Goal: Task Accomplishment & Management: Manage account settings

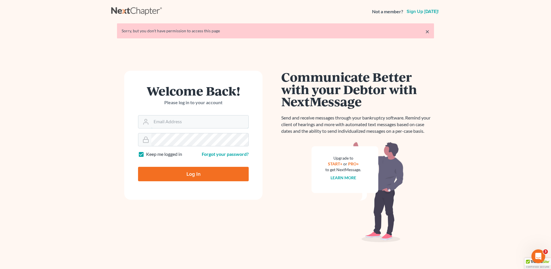
type input "[EMAIL_ADDRESS][DOMAIN_NAME]"
click at [190, 176] on input "Log In" at bounding box center [193, 174] width 111 height 14
type input "Thinking..."
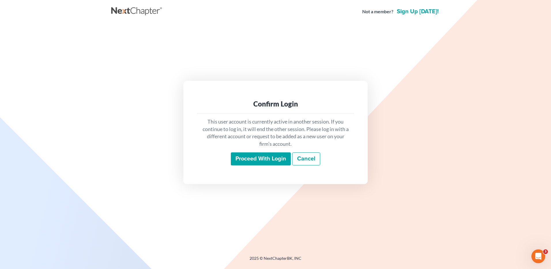
click at [270, 159] on input "Proceed with login" at bounding box center [261, 158] width 60 height 13
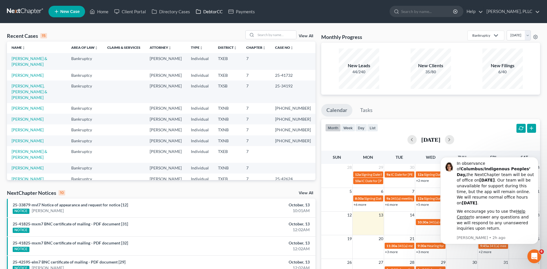
click at [214, 11] on link "DebtorCC" at bounding box center [209, 11] width 33 height 10
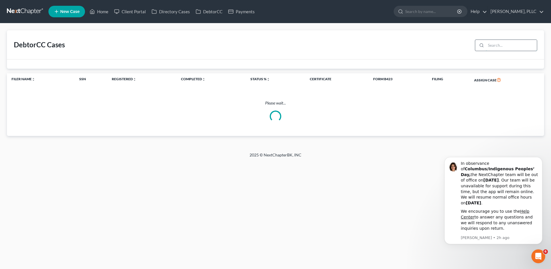
click at [507, 44] on input "search" at bounding box center [511, 45] width 51 height 11
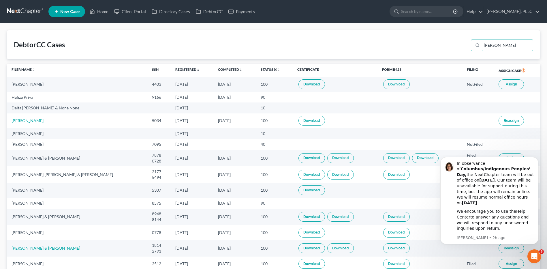
type input "salazar"
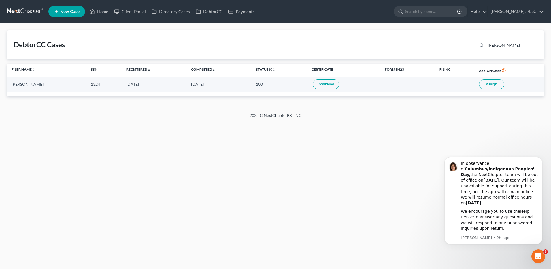
click at [338, 86] on link "Download" at bounding box center [326, 84] width 27 height 10
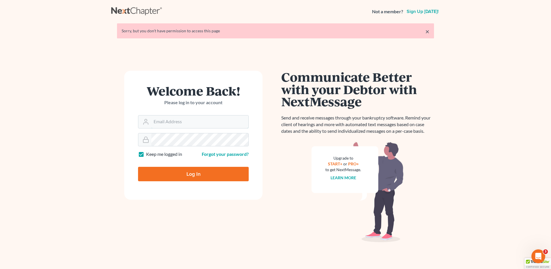
type input "vmedina@debtreset.net"
click at [190, 176] on input "Log In" at bounding box center [193, 174] width 111 height 14
type input "Thinking..."
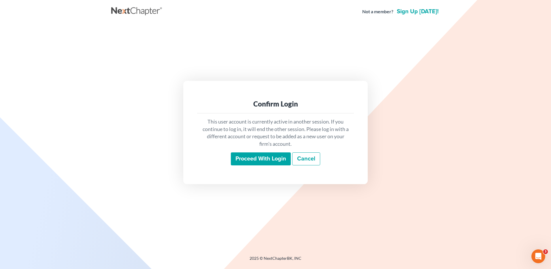
click at [240, 164] on input "Proceed with login" at bounding box center [261, 158] width 60 height 13
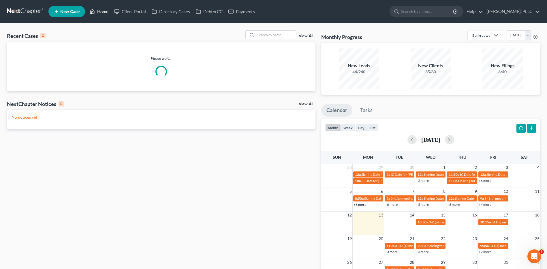
click at [103, 12] on link "Home" at bounding box center [99, 11] width 25 height 10
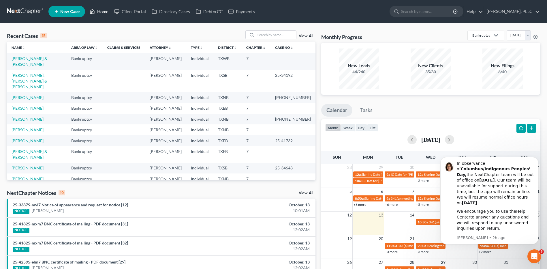
click at [104, 11] on link "Home" at bounding box center [99, 11] width 25 height 10
click at [100, 12] on link "Home" at bounding box center [99, 11] width 25 height 10
click at [102, 12] on link "Home" at bounding box center [99, 11] width 25 height 10
click at [103, 11] on link "Home" at bounding box center [99, 11] width 25 height 10
click at [101, 12] on link "Home" at bounding box center [99, 11] width 25 height 10
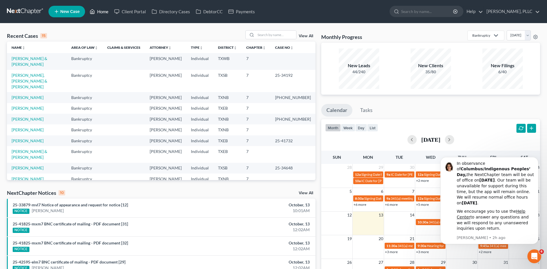
click at [100, 12] on link "Home" at bounding box center [99, 11] width 25 height 10
drag, startPoint x: 271, startPoint y: 34, endPoint x: 274, endPoint y: 36, distance: 3.6
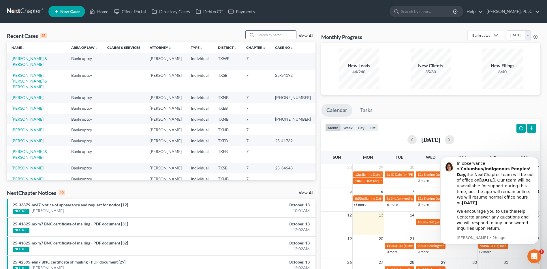
click at [271, 34] on input "search" at bounding box center [276, 35] width 40 height 8
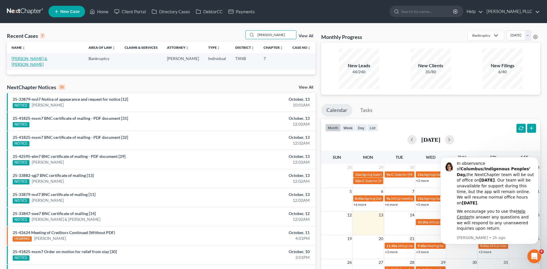
type input "[PERSON_NAME]"
click at [26, 58] on link "[PERSON_NAME] & [PERSON_NAME]" at bounding box center [30, 61] width 36 height 11
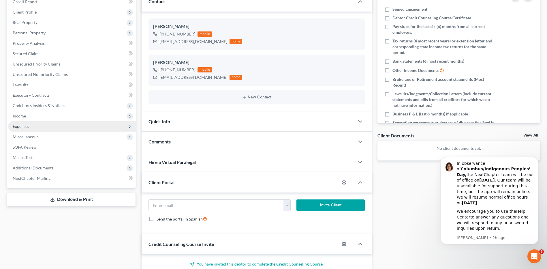
scroll to position [87, 0]
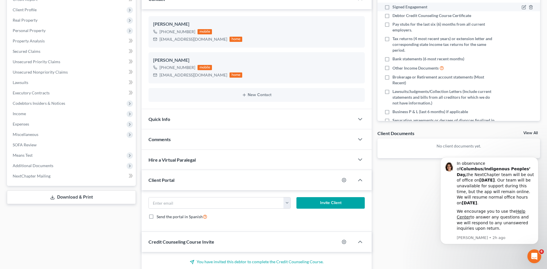
click at [392, 7] on label "Signed Engagement" at bounding box center [409, 7] width 35 height 6
click at [395, 7] on input "Signed Engagement" at bounding box center [397, 6] width 4 height 4
checkbox input "true"
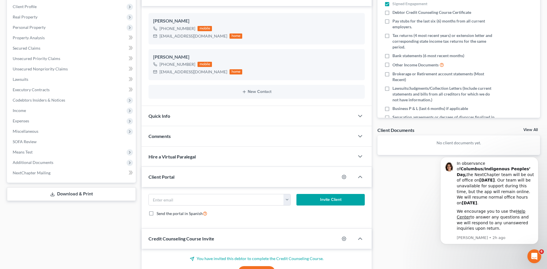
scroll to position [90, 0]
click at [359, 116] on icon "button" at bounding box center [360, 115] width 7 height 7
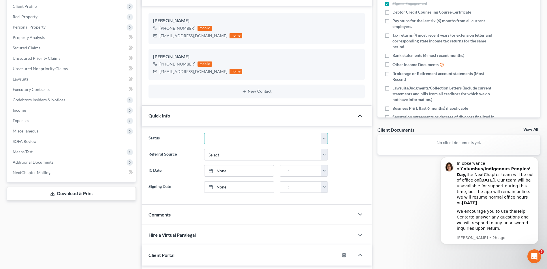
click at [325, 137] on select "Appellate Phase Case Closed Dead File Demand Letter Phase Discharged Discharge …" at bounding box center [266, 139] width 124 height 12
select select "13"
click at [204, 133] on select "Appellate Phase Case Closed Dead File Demand Letter Phase Discharged Discharge …" at bounding box center [266, 139] width 124 height 12
click at [325, 155] on select "Select Word Of Mouth Previous Clients Direct Mail Website Google Search Modern …" at bounding box center [266, 155] width 124 height 12
select select "4"
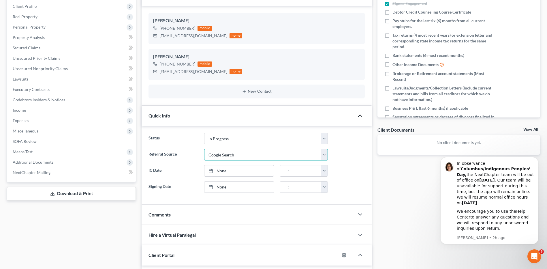
click at [204, 149] on select "Select Word Of Mouth Previous Clients Direct Mail Website Google Search Modern …" at bounding box center [266, 155] width 124 height 12
click at [214, 187] on div at bounding box center [212, 186] width 8 height 5
type input "[DATE]"
click at [324, 188] on button "button" at bounding box center [324, 186] width 7 height 11
click at [335, 201] on link "12:00am" at bounding box center [337, 200] width 32 height 10
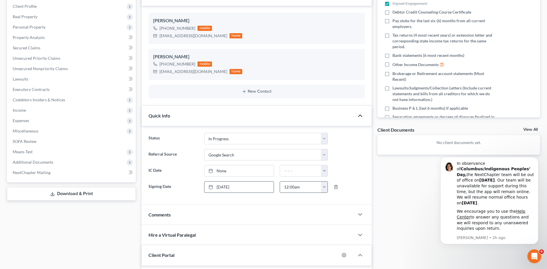
click at [325, 188] on button "button" at bounding box center [324, 186] width 7 height 11
click at [333, 202] on link "12:00pm" at bounding box center [337, 201] width 32 height 10
type input "12:00pm"
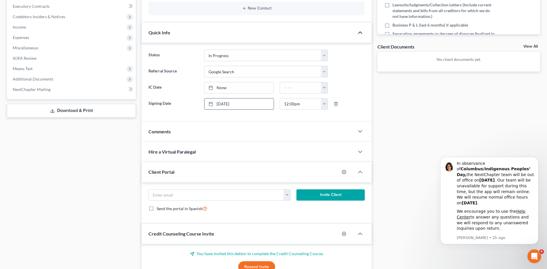
scroll to position [226, 0]
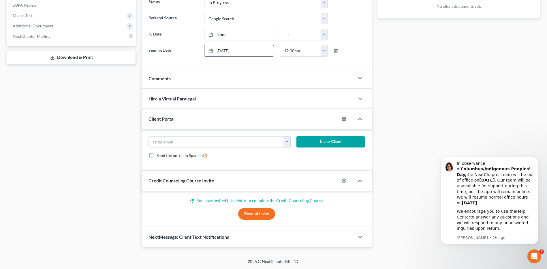
click at [419, 93] on div "Docs Tasks Events Timer 6% Completed Nothing here yet! Signed Engagement Debtor…" at bounding box center [459, 38] width 168 height 418
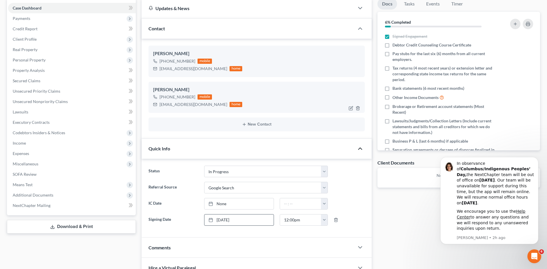
scroll to position [53, 0]
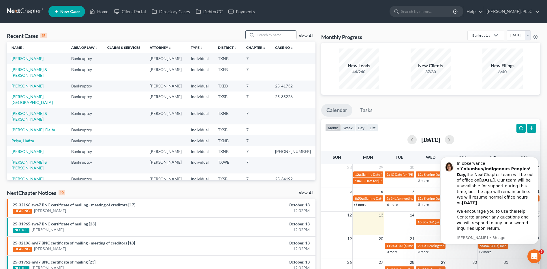
click at [273, 35] on input "search" at bounding box center [276, 35] width 40 height 8
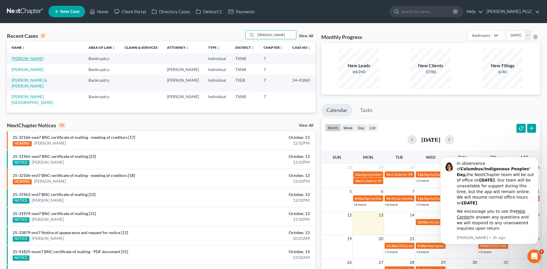
type input "[PERSON_NAME]"
click at [27, 58] on link "[PERSON_NAME]" at bounding box center [28, 58] width 32 height 5
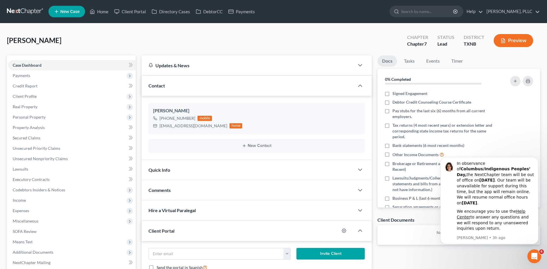
scroll to position [29, 0]
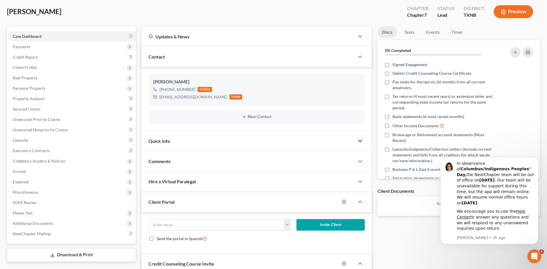
click at [360, 142] on icon "button" at bounding box center [360, 140] width 7 height 7
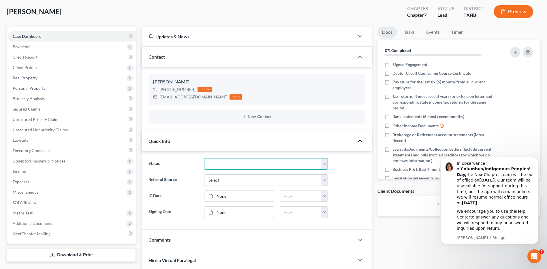
click at [324, 163] on select "Appellate Phase Case Closed Dead File Demand Letter Phase Discharged Discharge …" at bounding box center [266, 164] width 124 height 12
select select "13"
click at [204, 158] on select "Appellate Phase Case Closed Dead File Demand Letter Phase Discharged Discharge …" at bounding box center [266, 164] width 124 height 12
click at [324, 181] on select "Select Word Of Mouth Previous Clients Direct Mail Website Google Search Modern …" at bounding box center [266, 180] width 124 height 12
select select "3"
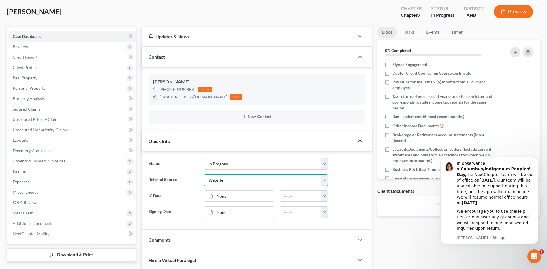
click at [204, 174] on select "Select Word Of Mouth Previous Clients Direct Mail Website Google Search Modern …" at bounding box center [266, 180] width 124 height 12
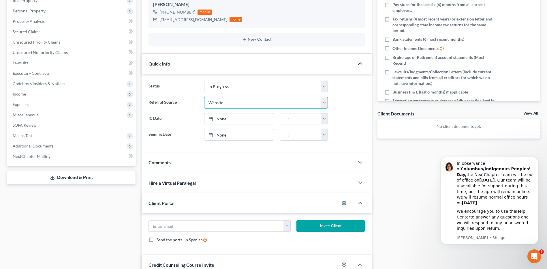
scroll to position [144, 0]
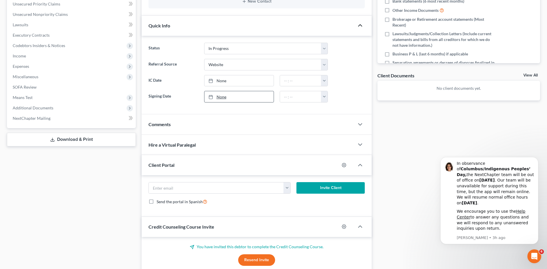
click at [210, 98] on icon at bounding box center [210, 97] width 5 height 5
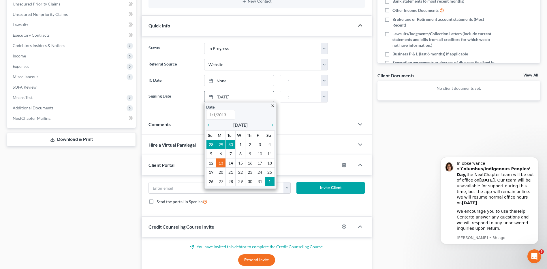
type input "[DATE]"
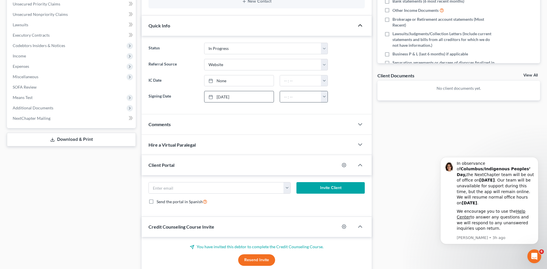
click at [325, 97] on button "button" at bounding box center [324, 96] width 7 height 11
click at [333, 122] on link "12:30pm" at bounding box center [337, 121] width 32 height 10
type input "12:30pm"
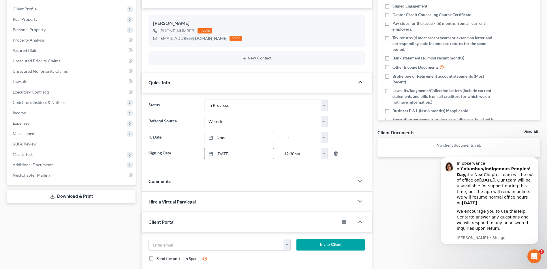
scroll to position [87, 0]
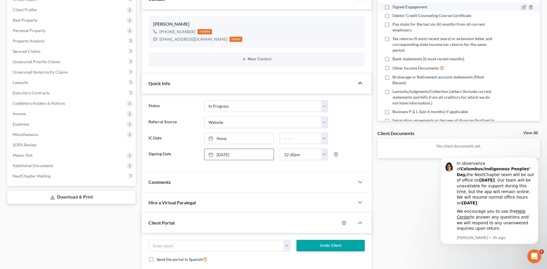
click at [392, 7] on label "Signed Engagement" at bounding box center [409, 7] width 35 height 6
click at [395, 7] on input "Signed Engagement" at bounding box center [397, 6] width 4 height 4
checkbox input "true"
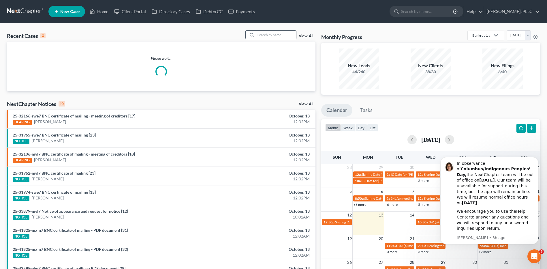
click at [281, 33] on input "search" at bounding box center [276, 35] width 40 height 8
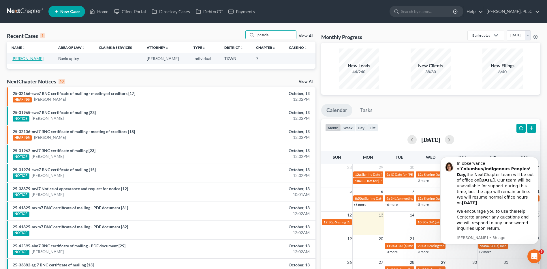
type input "posada"
click at [28, 58] on link "[PERSON_NAME]" at bounding box center [28, 58] width 32 height 5
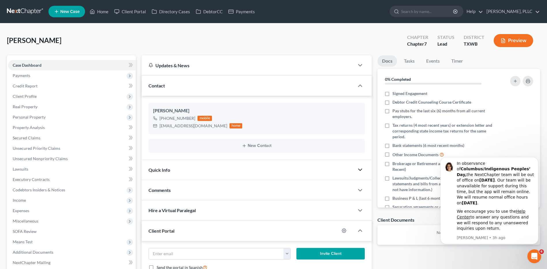
click at [361, 169] on icon "button" at bounding box center [360, 169] width 7 height 7
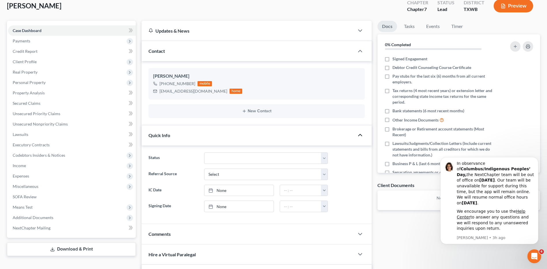
scroll to position [87, 0]
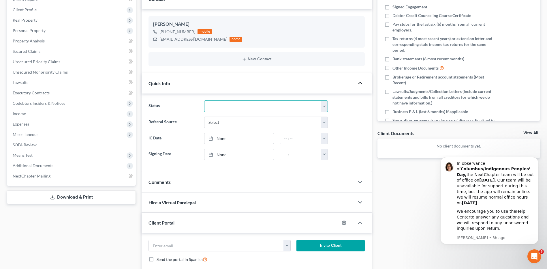
click at [324, 107] on select "Appellate Phase Case Closed Dead File Demand Letter Phase Discharged Discharge …" at bounding box center [266, 106] width 124 height 12
select select "13"
click at [204, 100] on select "Appellate Phase Case Closed Dead File Demand Letter Phase Discharged Discharge …" at bounding box center [266, 106] width 124 height 12
click at [325, 122] on select "Select Word Of Mouth Previous Clients Direct Mail Website Google Search Modern …" at bounding box center [266, 122] width 124 height 12
select select "3"
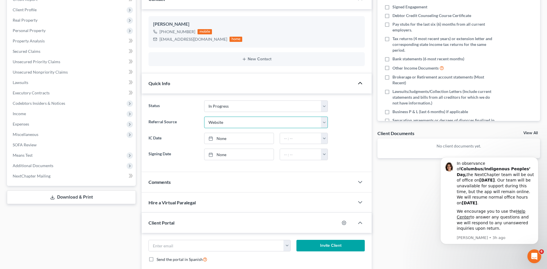
click at [204, 116] on select "Select Word Of Mouth Previous Clients Direct Mail Website Google Search Modern …" at bounding box center [266, 122] width 124 height 12
click at [211, 155] on icon at bounding box center [210, 154] width 5 height 5
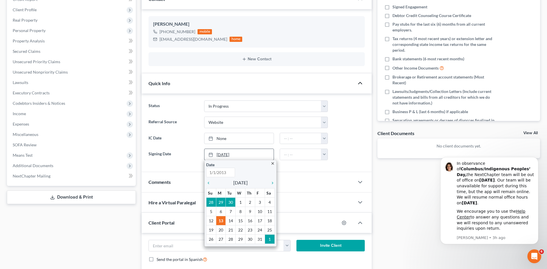
type input "[DATE]"
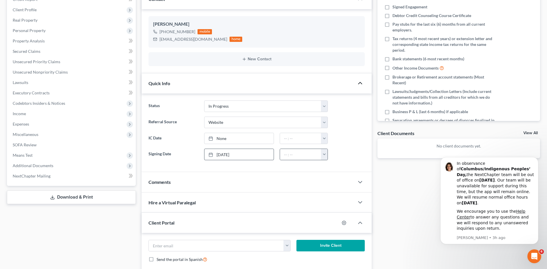
click at [326, 155] on button "button" at bounding box center [324, 154] width 7 height 11
click at [340, 168] on link "12:00am" at bounding box center [337, 167] width 32 height 10
click at [324, 156] on button "button" at bounding box center [324, 154] width 7 height 11
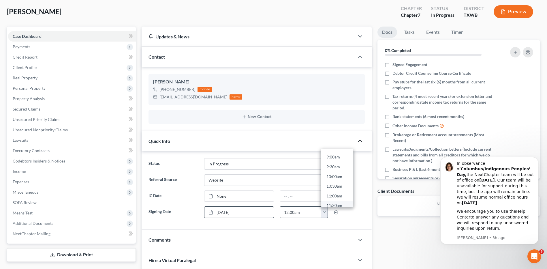
scroll to position [173, 0]
click at [331, 167] on link "9:30am" at bounding box center [337, 167] width 32 height 10
type input "9:30am"
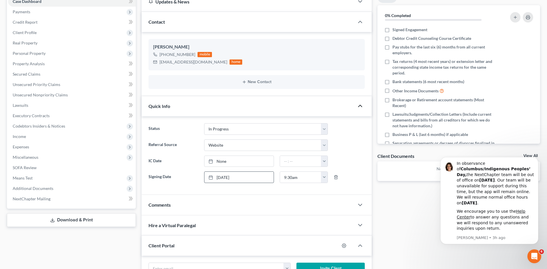
scroll to position [0, 0]
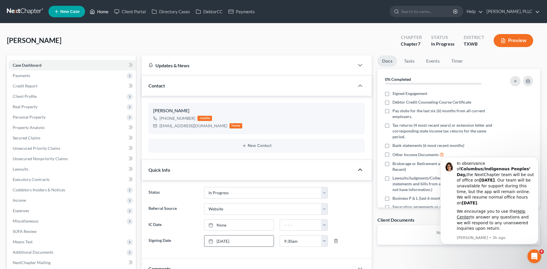
click at [104, 11] on link "Home" at bounding box center [99, 11] width 25 height 10
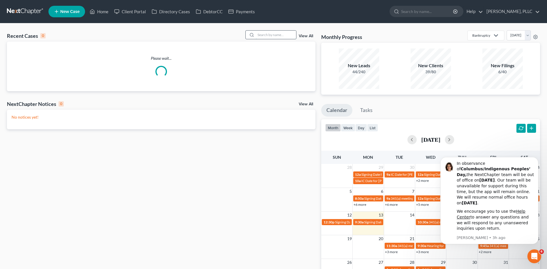
click at [279, 34] on input "search" at bounding box center [276, 35] width 40 height 8
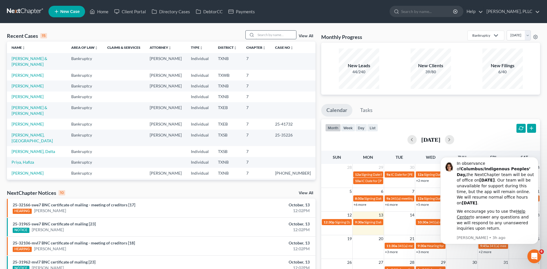
click at [264, 36] on input "search" at bounding box center [276, 35] width 40 height 8
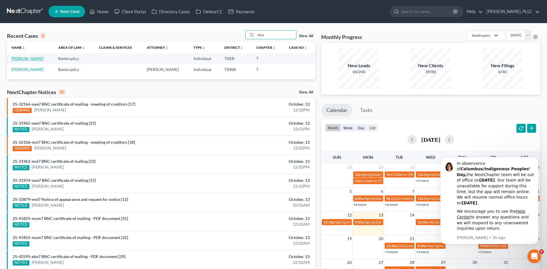
type input "mos"
click at [30, 60] on link "[PERSON_NAME]" at bounding box center [28, 58] width 32 height 5
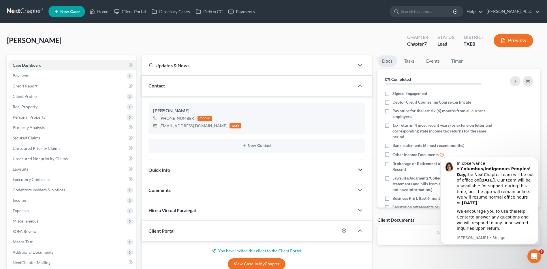
click at [360, 169] on icon "button" at bounding box center [360, 169] width 7 height 7
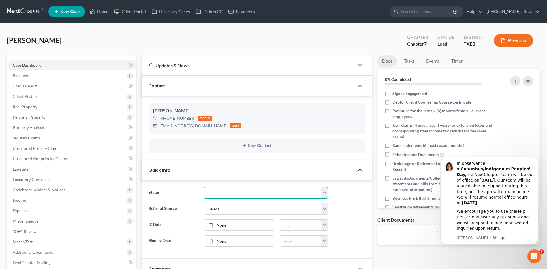
click at [324, 194] on select "Appellate Phase Case Closed Dead File Demand Letter Phase Discharged Discharge …" at bounding box center [266, 193] width 124 height 12
select select "13"
click at [204, 187] on select "Appellate Phase Case Closed Dead File Demand Letter Phase Discharged Discharge …" at bounding box center [266, 193] width 124 height 12
click at [326, 210] on select "Select Word Of Mouth Previous Clients Direct Mail Website Google Search Modern …" at bounding box center [266, 209] width 124 height 12
click at [204, 203] on select "Select Word Of Mouth Previous Clients Direct Mail Website Google Search Modern …" at bounding box center [266, 209] width 124 height 12
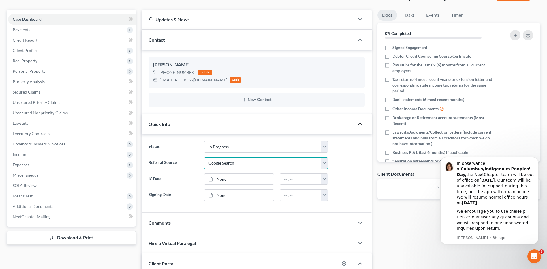
scroll to position [58, 0]
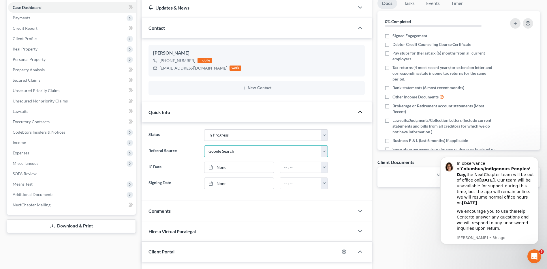
click at [325, 151] on select "Select Word Of Mouth Previous Clients Direct Mail Website Google Search Modern …" at bounding box center [266, 151] width 124 height 12
select select "3"
click at [204, 145] on select "Select Word Of Mouth Previous Clients Direct Mail Website Google Search Modern …" at bounding box center [266, 151] width 124 height 12
click at [230, 185] on link "None" at bounding box center [238, 183] width 69 height 11
type input "[DATE]"
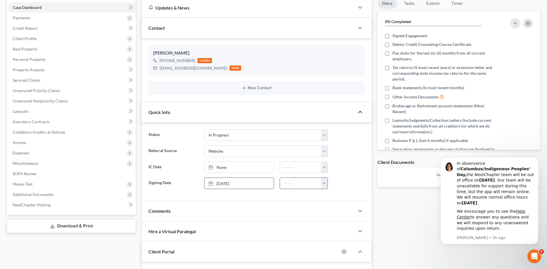
click at [325, 186] on button "button" at bounding box center [324, 183] width 7 height 11
click at [330, 218] on link "10:00am" at bounding box center [337, 217] width 32 height 10
type input "10:00am"
click at [392, 36] on label "Signed Engagement" at bounding box center [409, 36] width 35 height 6
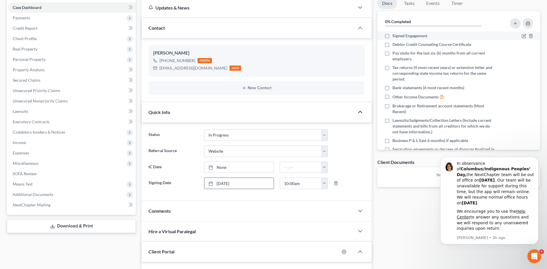
click at [395, 36] on input "Signed Engagement" at bounding box center [397, 35] width 4 height 4
checkbox input "true"
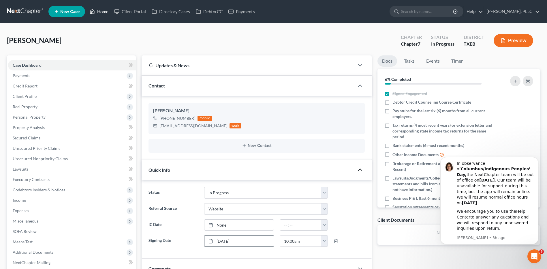
click at [99, 12] on link "Home" at bounding box center [99, 11] width 25 height 10
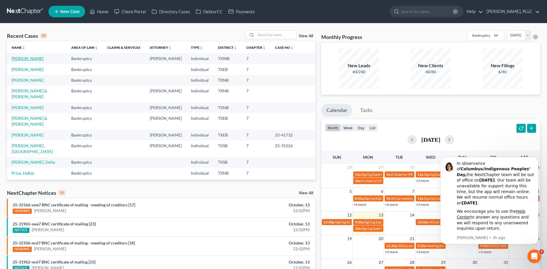
click at [31, 58] on link "[PERSON_NAME]" at bounding box center [28, 58] width 32 height 5
select select "3"
click at [285, 35] on input "search" at bounding box center [276, 35] width 40 height 8
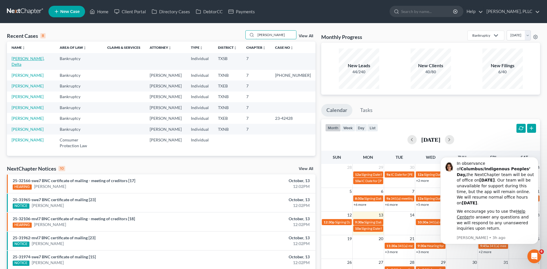
type input "[PERSON_NAME]"
click at [23, 58] on link "[PERSON_NAME], Delta" at bounding box center [28, 61] width 33 height 11
click at [24, 59] on link "[PERSON_NAME], Delta" at bounding box center [28, 61] width 33 height 11
